Goal: Task Accomplishment & Management: Complete application form

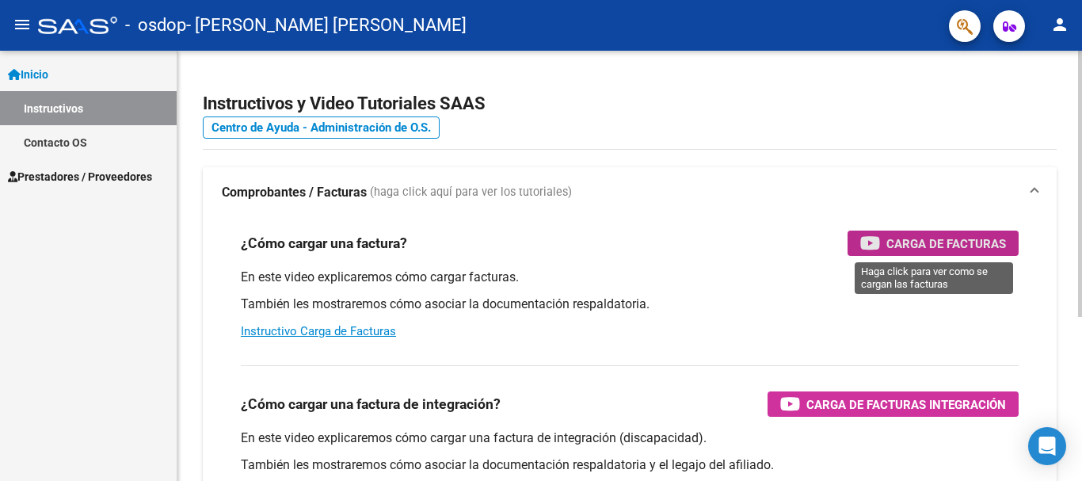
click at [931, 238] on span "Carga de Facturas" at bounding box center [946, 244] width 120 height 20
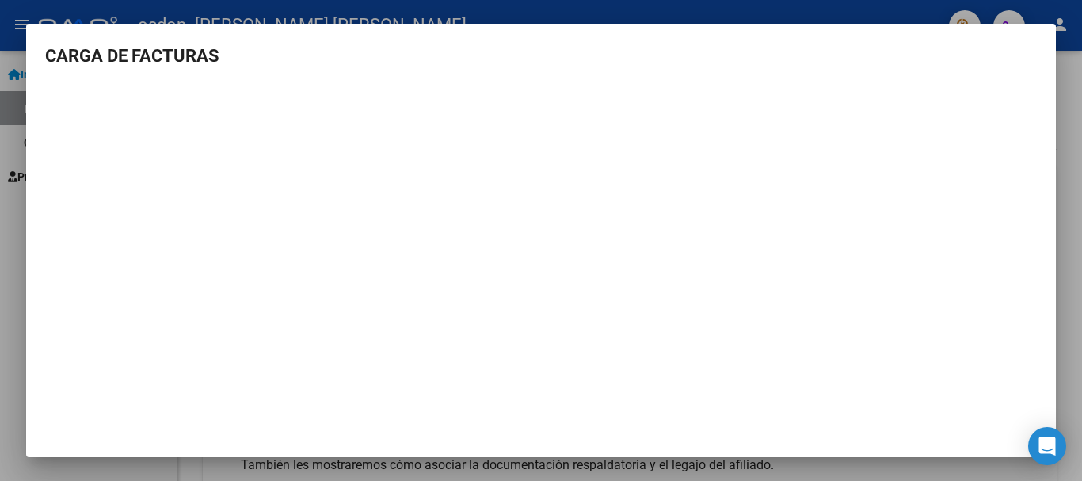
click at [1075, 124] on div at bounding box center [541, 240] width 1082 height 481
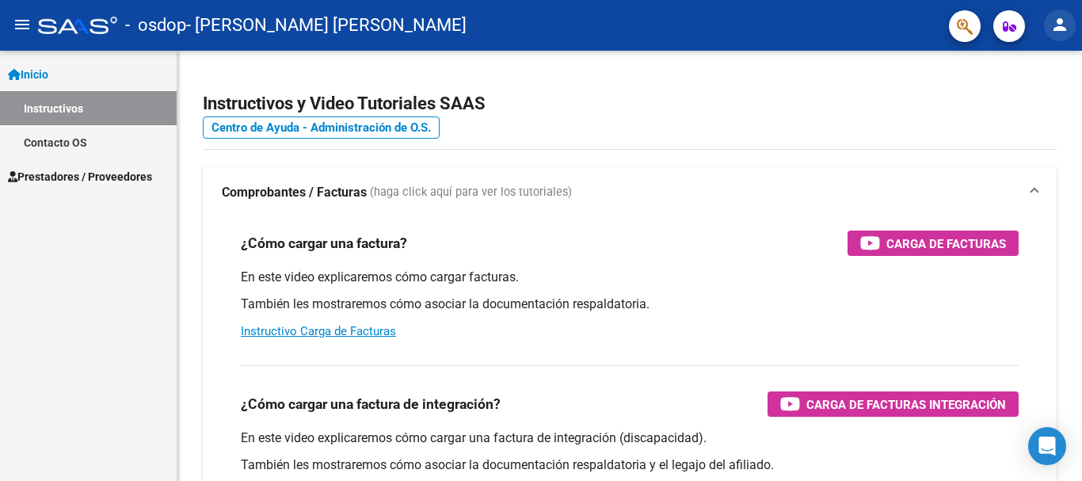
click at [1063, 23] on mat-icon "person" at bounding box center [1059, 24] width 19 height 19
click at [755, 111] on div at bounding box center [541, 240] width 1082 height 481
click at [67, 177] on span "Prestadores / Proveedores" at bounding box center [80, 176] width 144 height 17
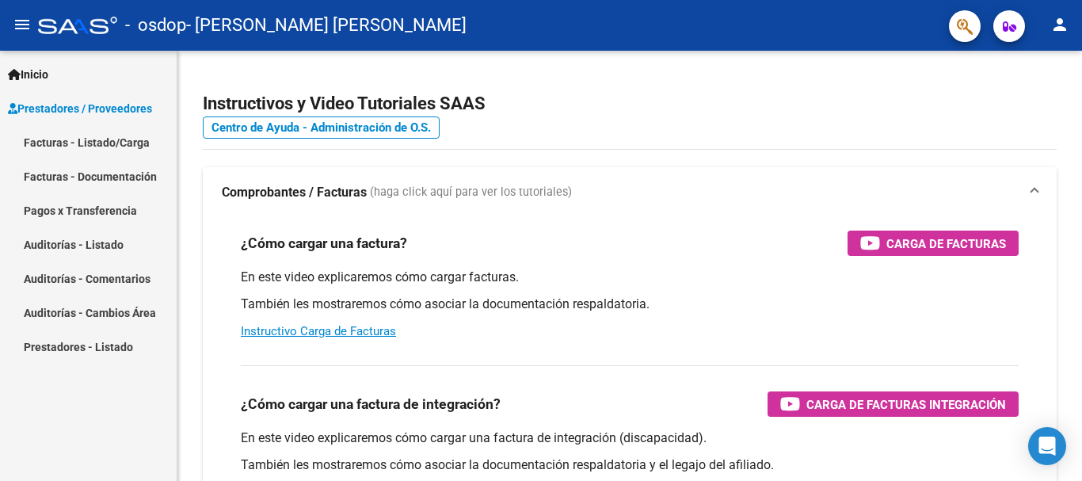
click at [76, 141] on link "Facturas - Listado/Carga" at bounding box center [88, 142] width 177 height 34
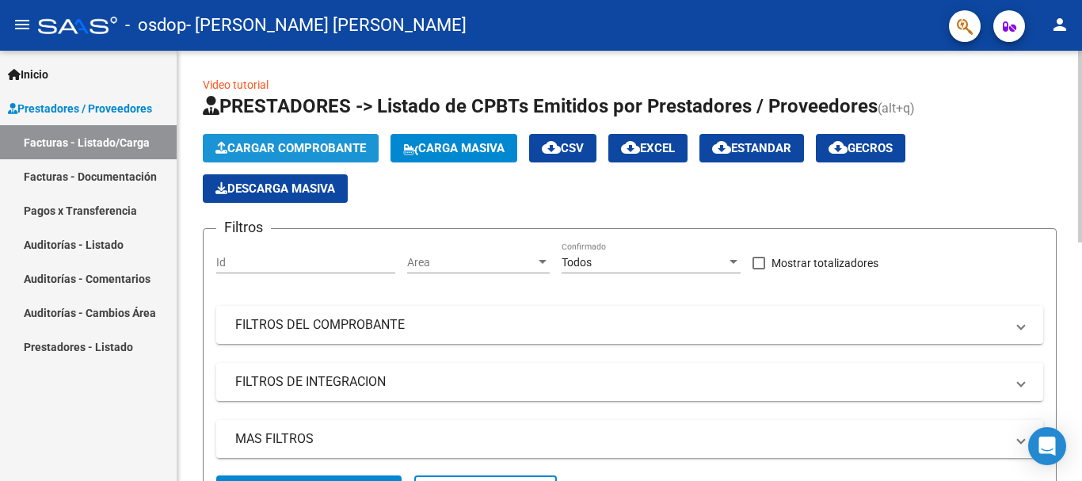
click at [289, 150] on span "Cargar Comprobante" at bounding box center [290, 148] width 150 height 14
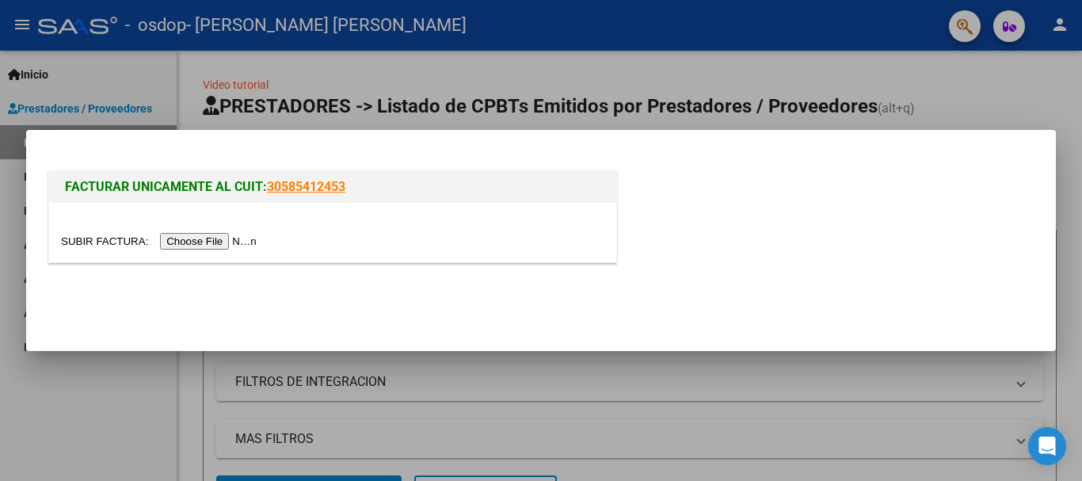
click at [219, 242] on input "file" at bounding box center [161, 241] width 200 height 17
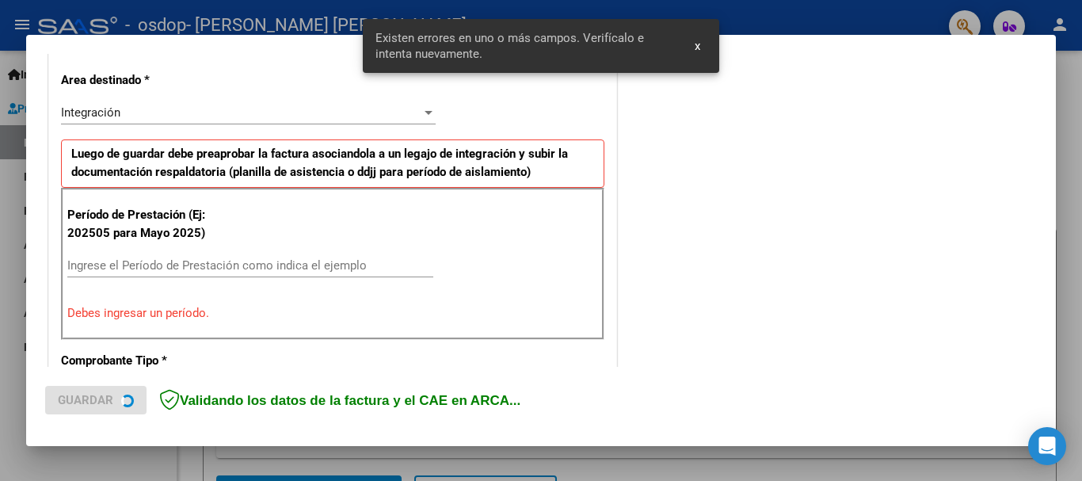
scroll to position [366, 0]
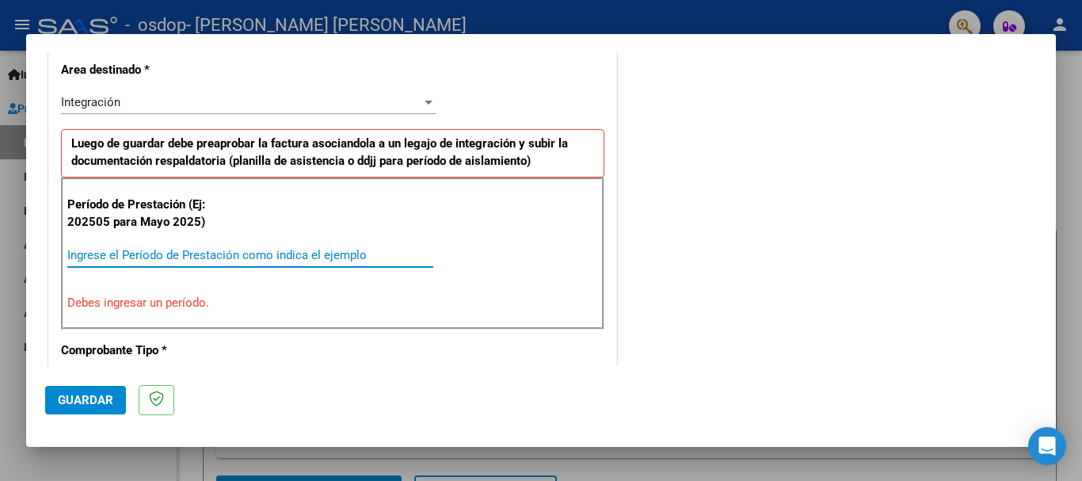
click at [266, 253] on input "Ingrese el Período de Prestación como indica el ejemplo" at bounding box center [250, 255] width 366 height 14
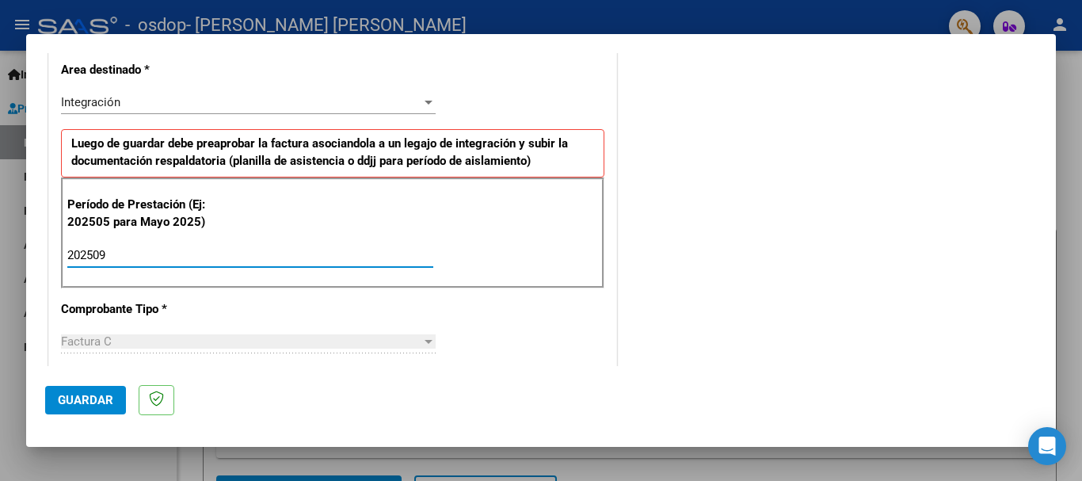
type input "202509"
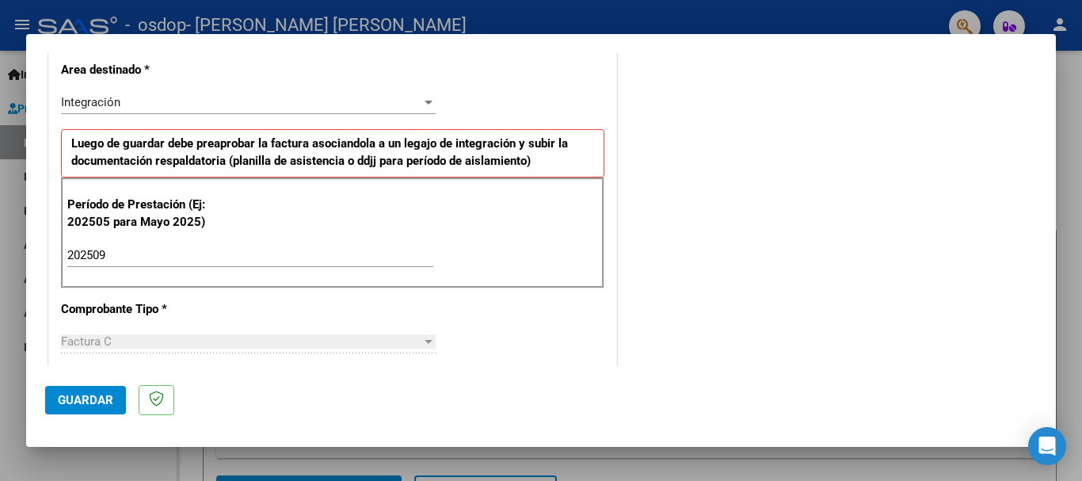
click at [159, 339] on div "Factura C" at bounding box center [241, 341] width 360 height 14
click at [102, 394] on span "Guardar" at bounding box center [85, 400] width 55 height 14
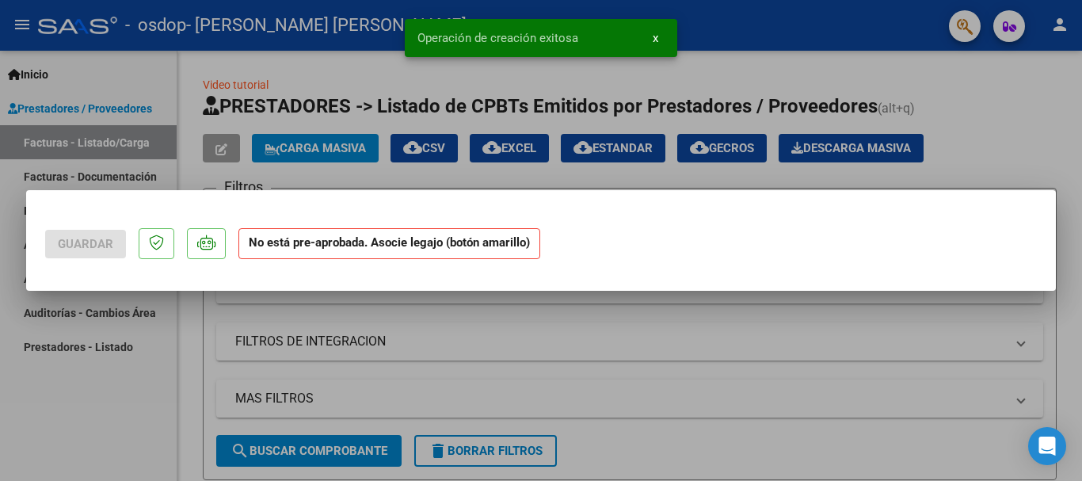
scroll to position [0, 0]
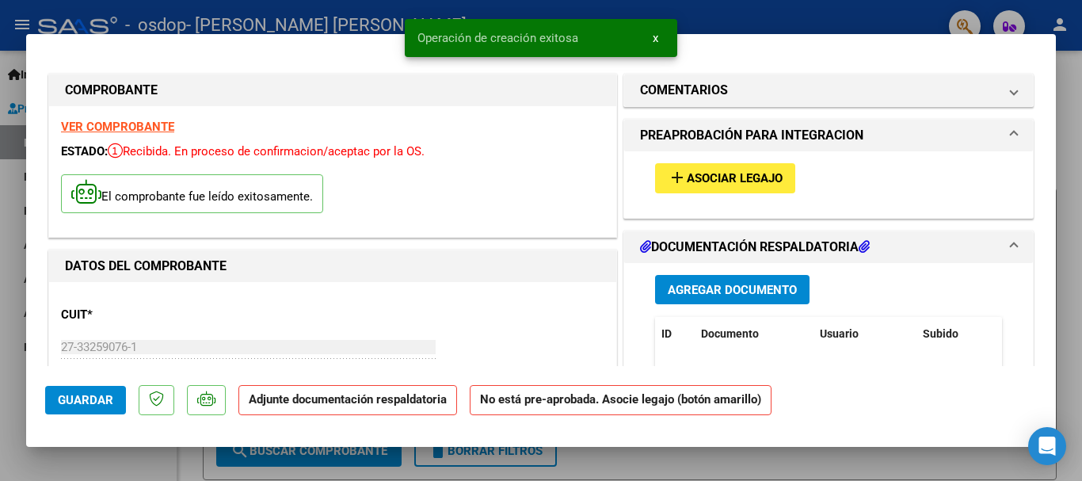
click at [741, 180] on span "Asociar Legajo" at bounding box center [735, 179] width 96 height 14
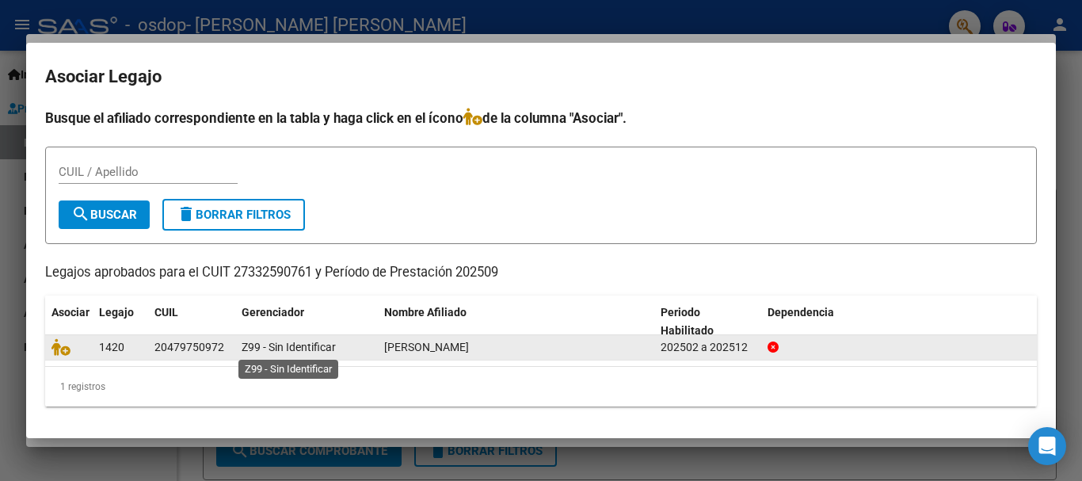
click at [309, 353] on span "Z99 - Sin Identificar" at bounding box center [289, 347] width 94 height 13
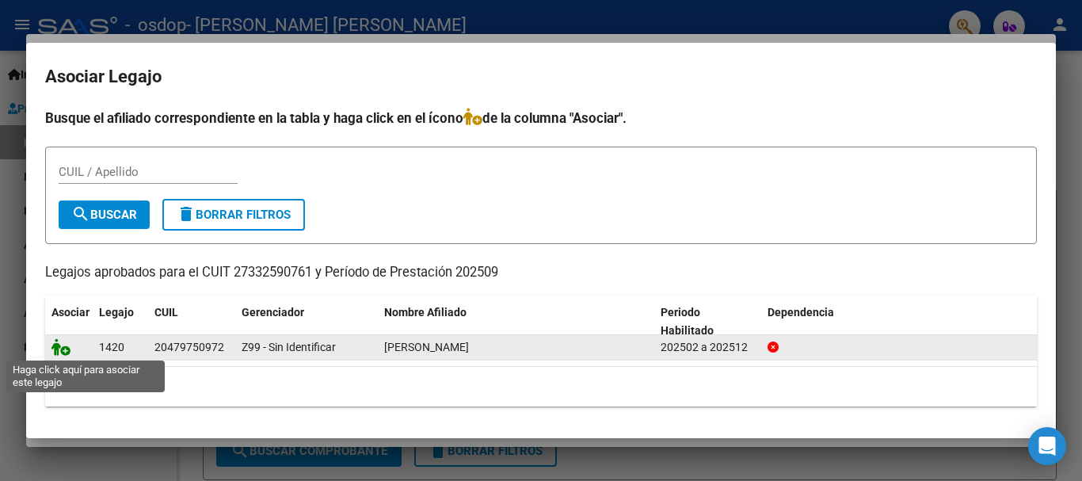
click at [65, 342] on icon at bounding box center [60, 346] width 19 height 17
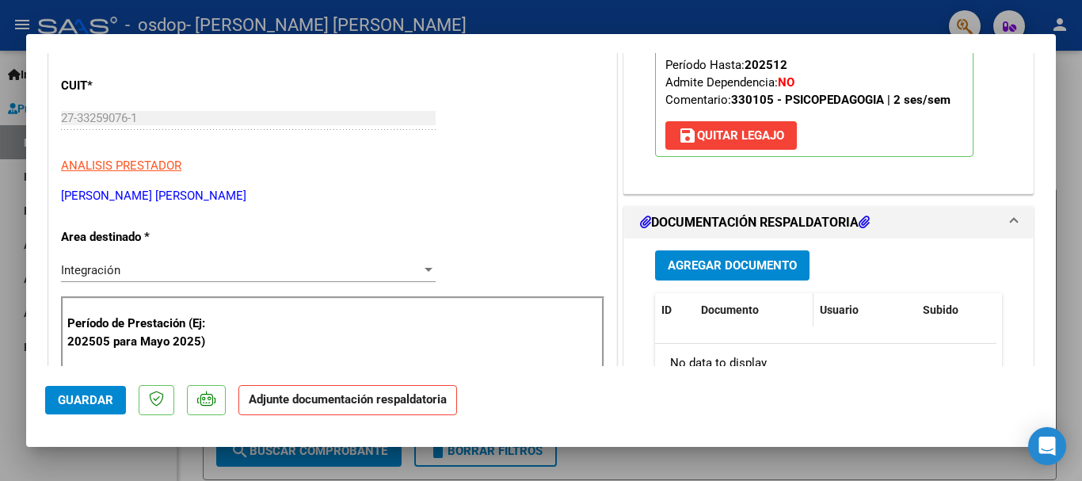
scroll to position [238, 0]
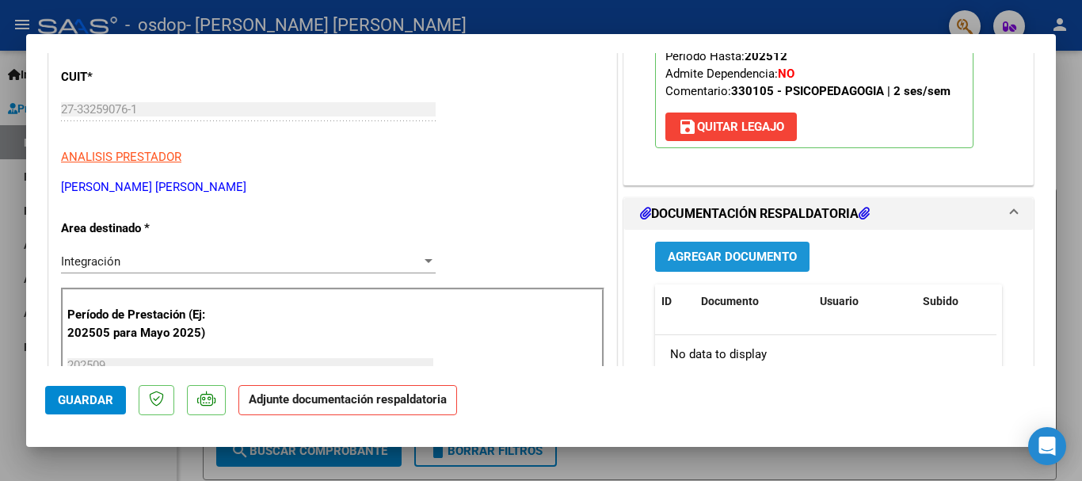
click at [711, 259] on span "Agregar Documento" at bounding box center [732, 257] width 129 height 14
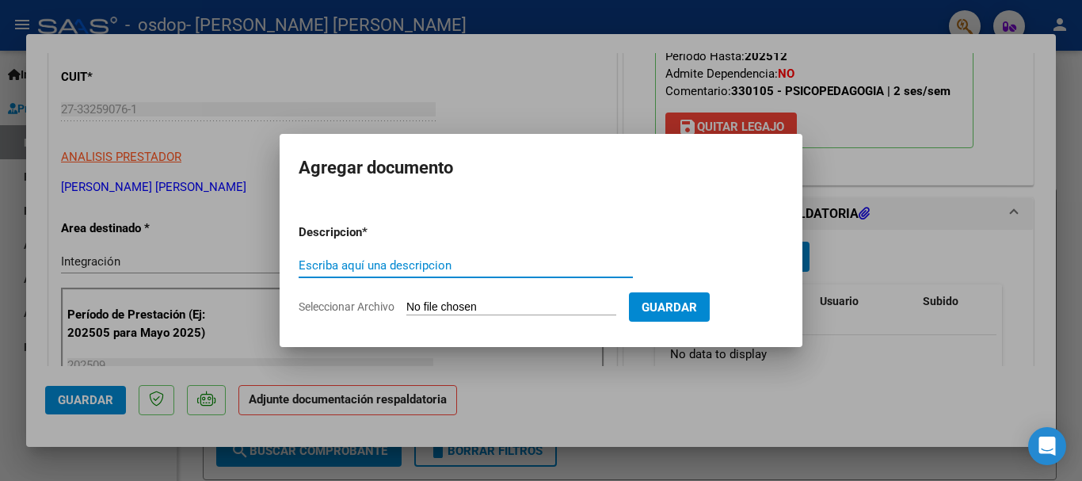
click at [554, 309] on input "Seleccionar Archivo" at bounding box center [511, 307] width 210 height 15
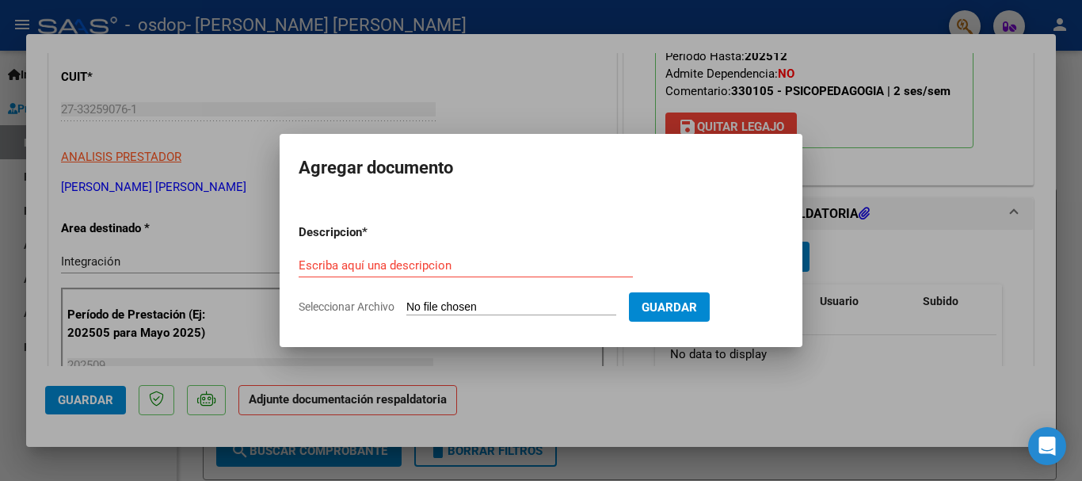
type input "C:\fakepath\Planilla de asistencia Psicopedagogia Septiembre 2025.pdf"
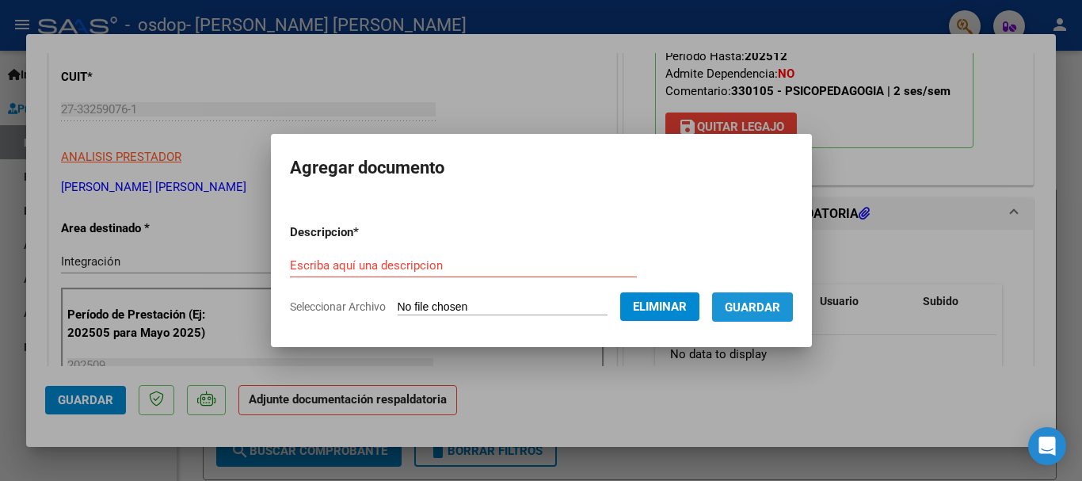
click at [755, 310] on span "Guardar" at bounding box center [752, 307] width 55 height 14
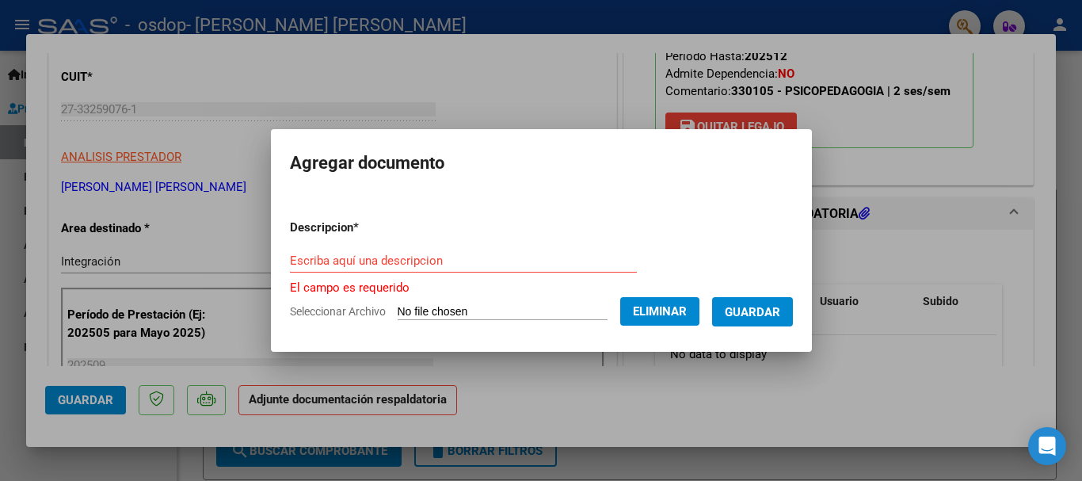
click at [486, 262] on input "Escriba aquí una descripcion" at bounding box center [463, 260] width 347 height 14
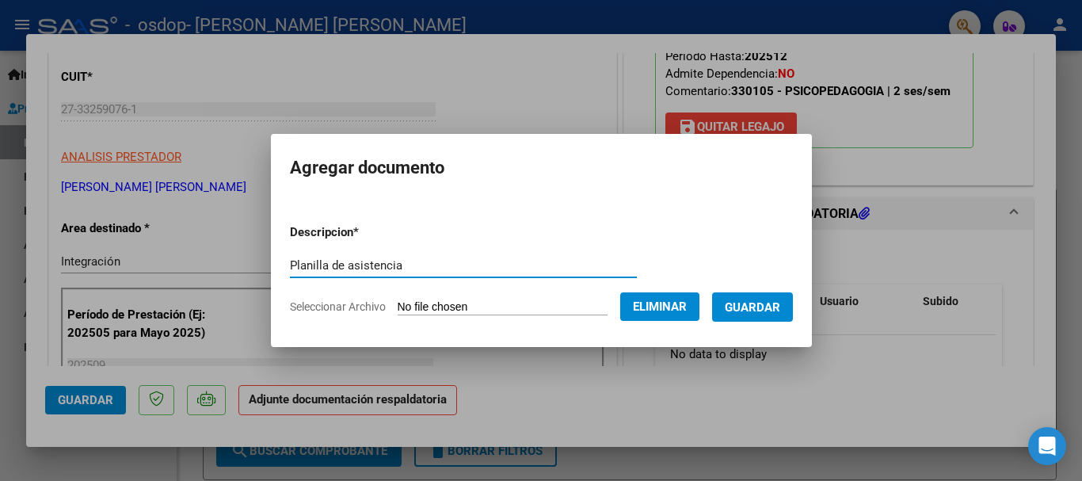
type input "Planilla de asistencia"
click at [778, 306] on span "Guardar" at bounding box center [752, 307] width 55 height 14
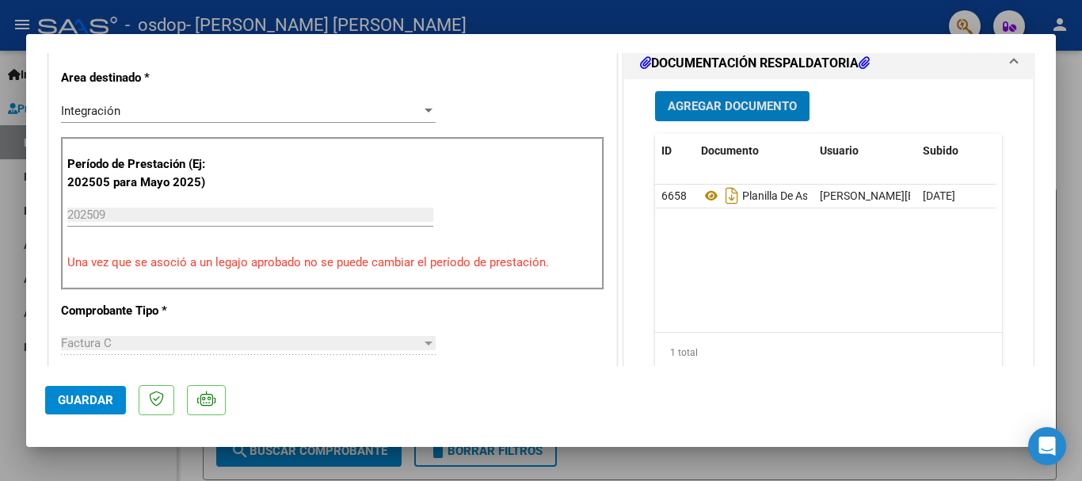
scroll to position [396, 0]
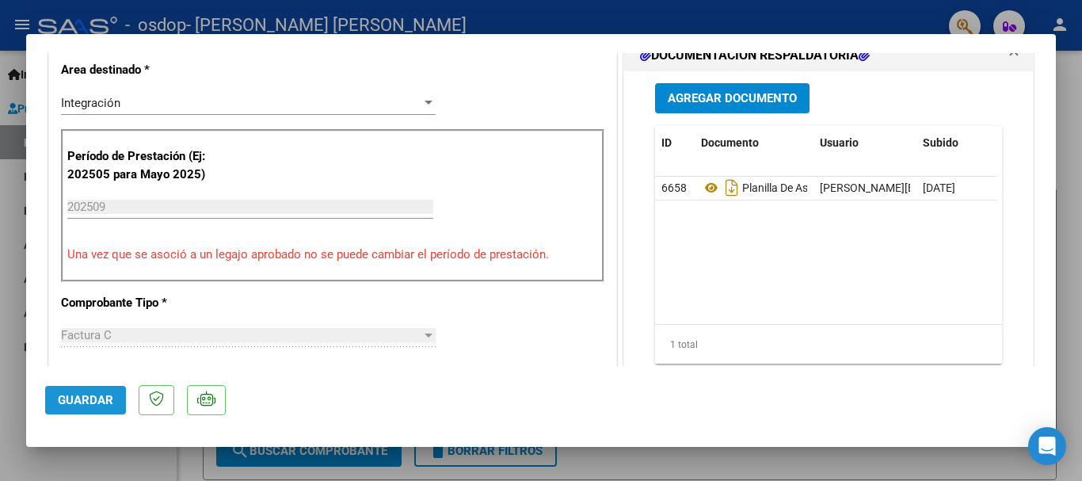
click at [78, 401] on span "Guardar" at bounding box center [85, 400] width 55 height 14
click at [95, 403] on span "Guardar" at bounding box center [85, 400] width 55 height 14
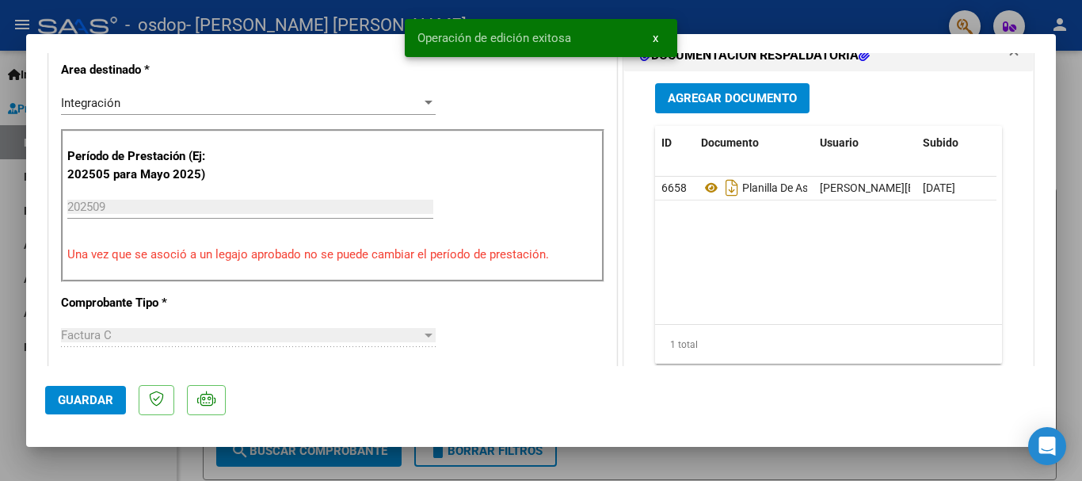
click at [1066, 105] on div at bounding box center [541, 240] width 1082 height 481
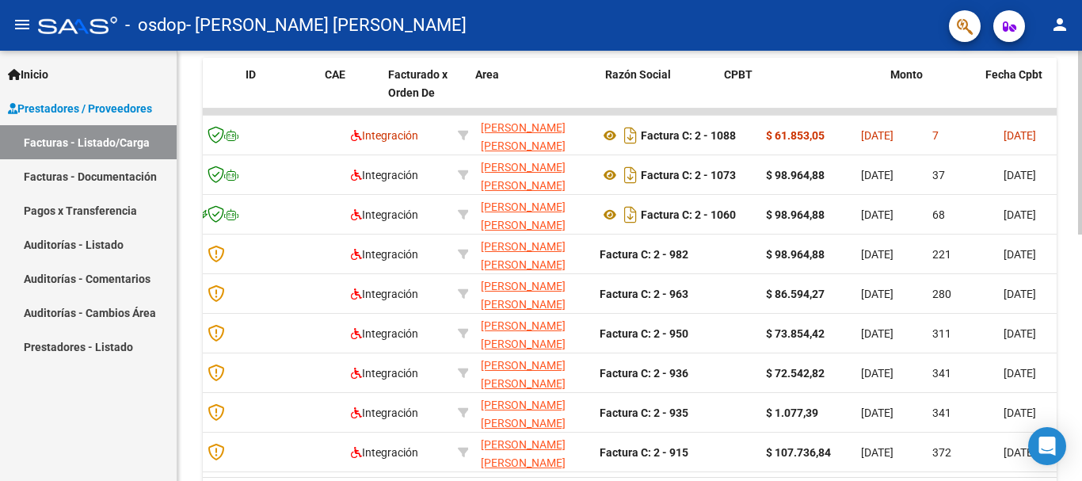
scroll to position [0, 0]
